Goal: Task Accomplishment & Management: Manage account settings

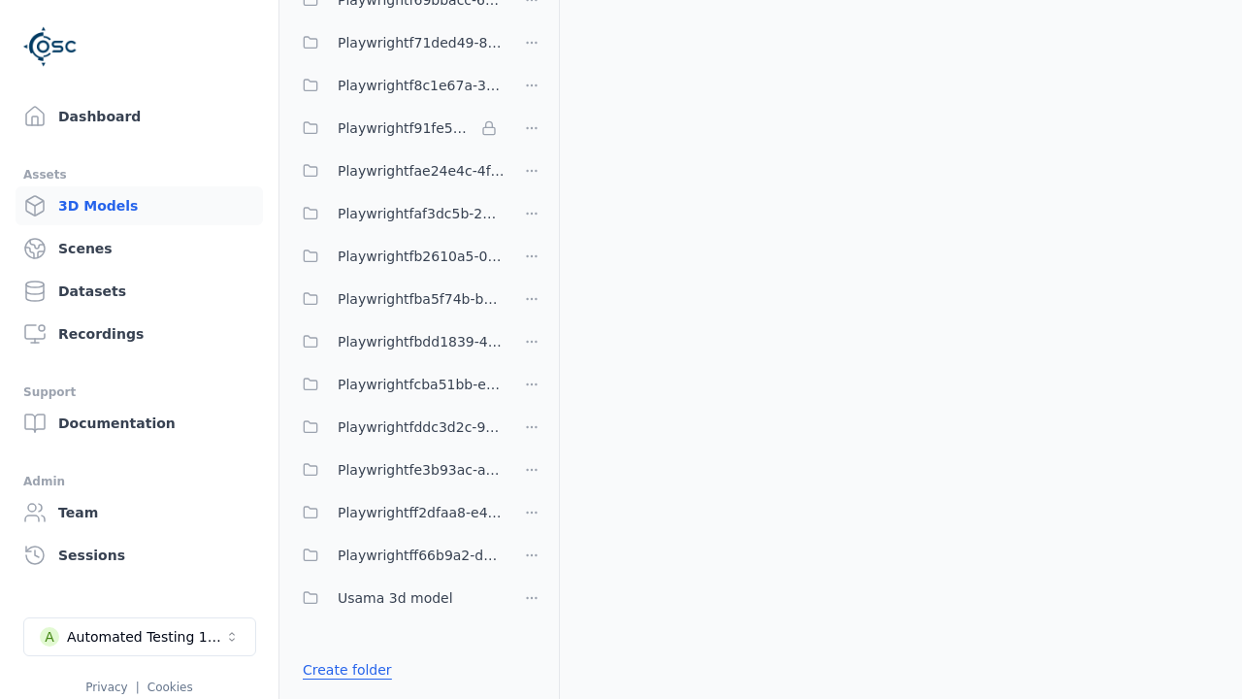
click at [343, 670] on link "Create folder" at bounding box center [347, 669] width 89 height 19
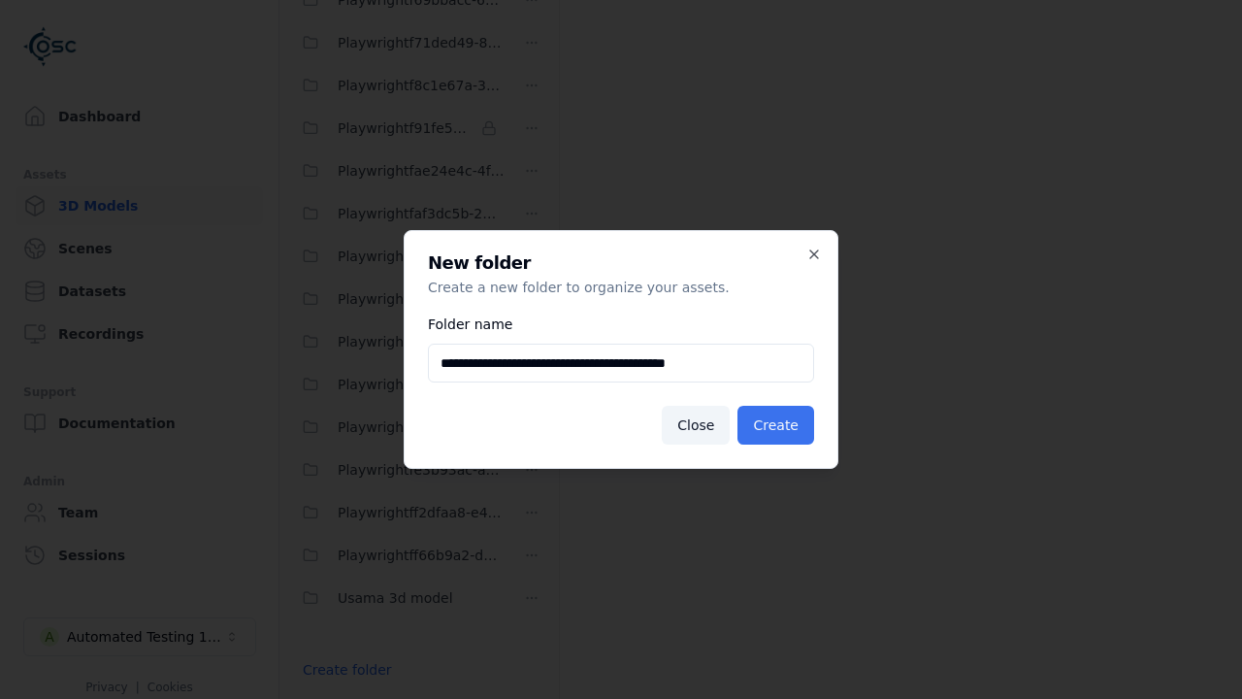
type input "**********"
click at [778, 425] on button "Create" at bounding box center [776, 425] width 77 height 39
